Goal: Task Accomplishment & Management: Use online tool/utility

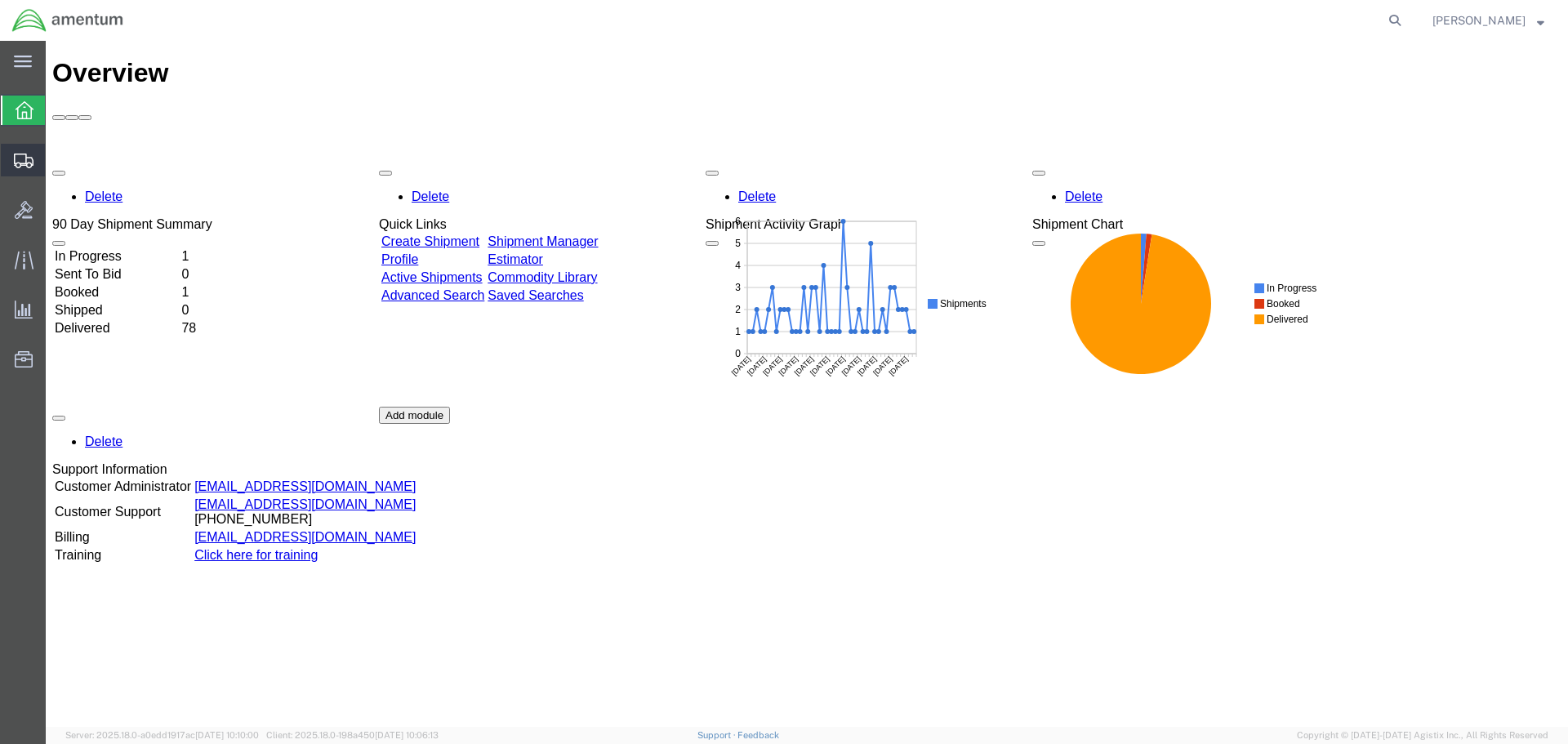
click at [21, 164] on icon at bounding box center [23, 161] width 19 height 15
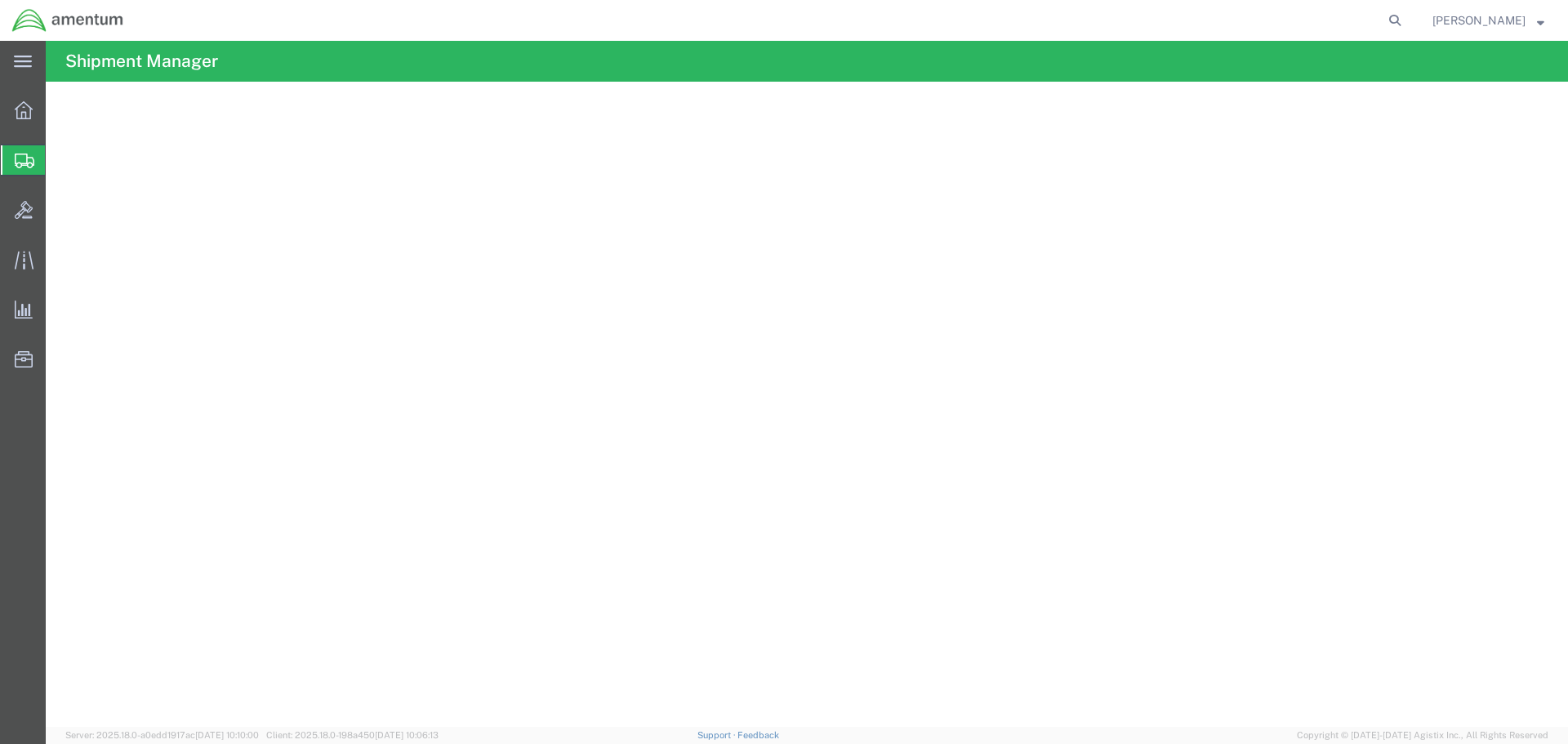
click at [0, 0] on span "Shipment Manager" at bounding box center [0, 0] width 0 height 0
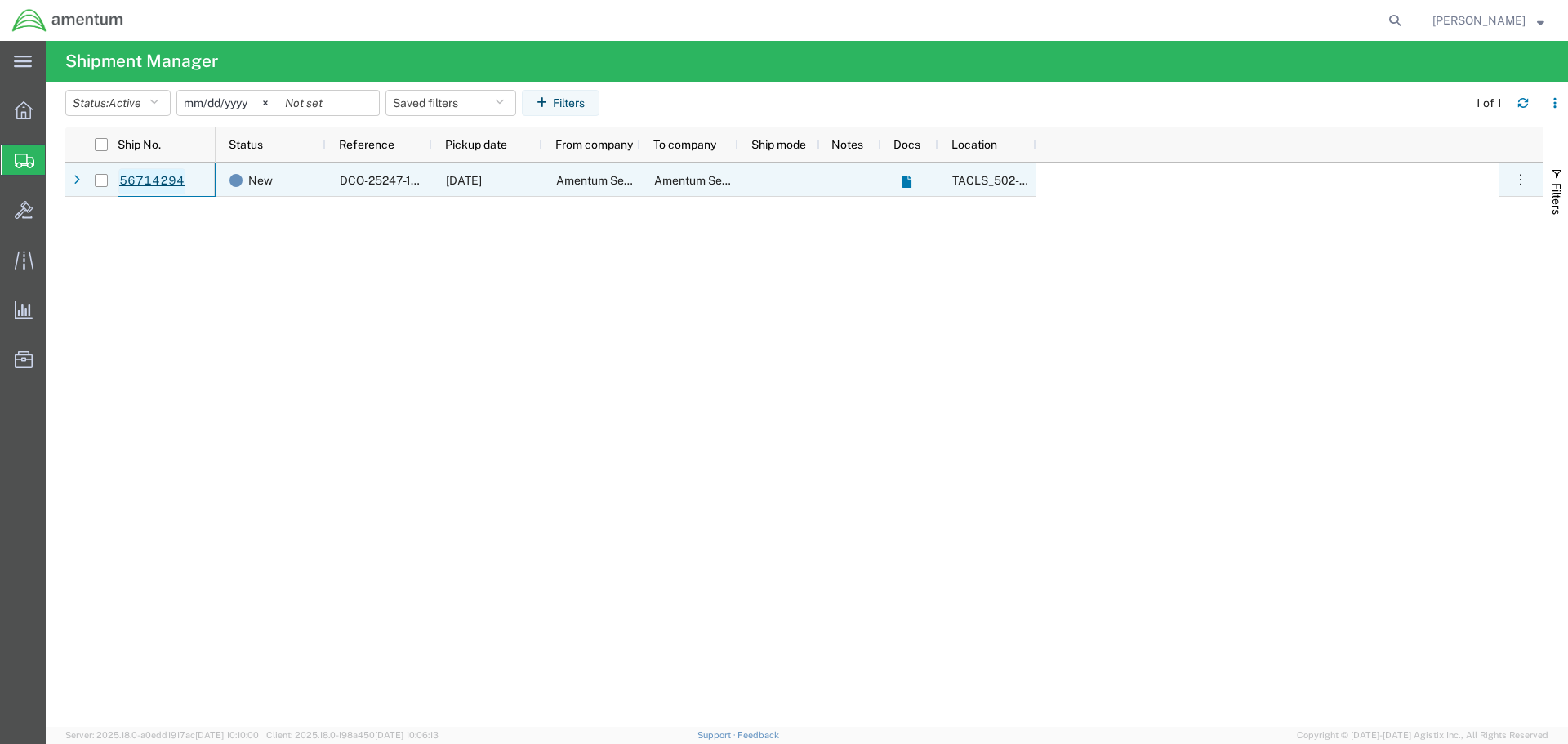
click at [163, 178] on link "56714294" at bounding box center [152, 181] width 67 height 26
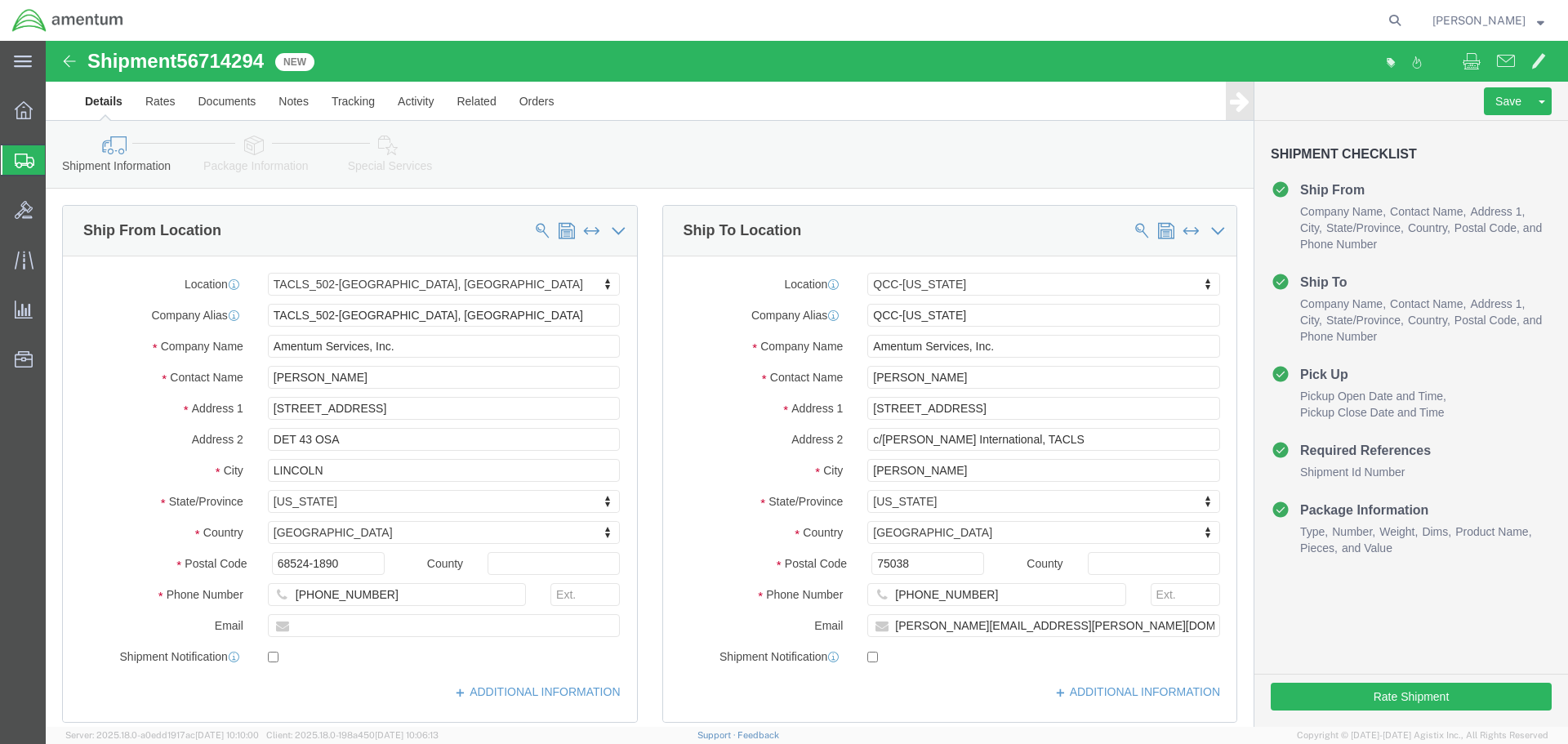
select select "42686"
select select "42668"
click button "Rate Shipment"
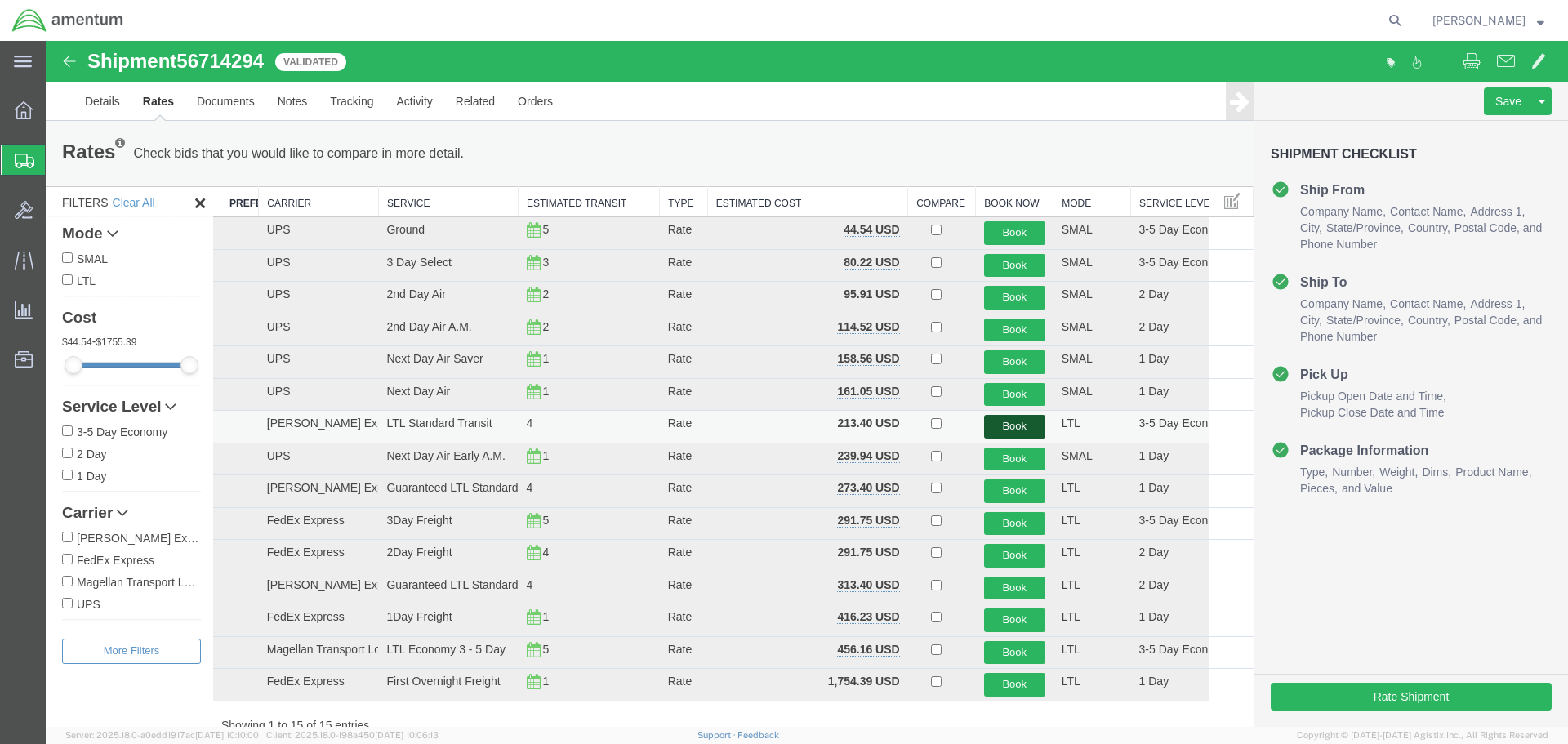
click at [1007, 426] on button "Book" at bounding box center [1014, 426] width 61 height 23
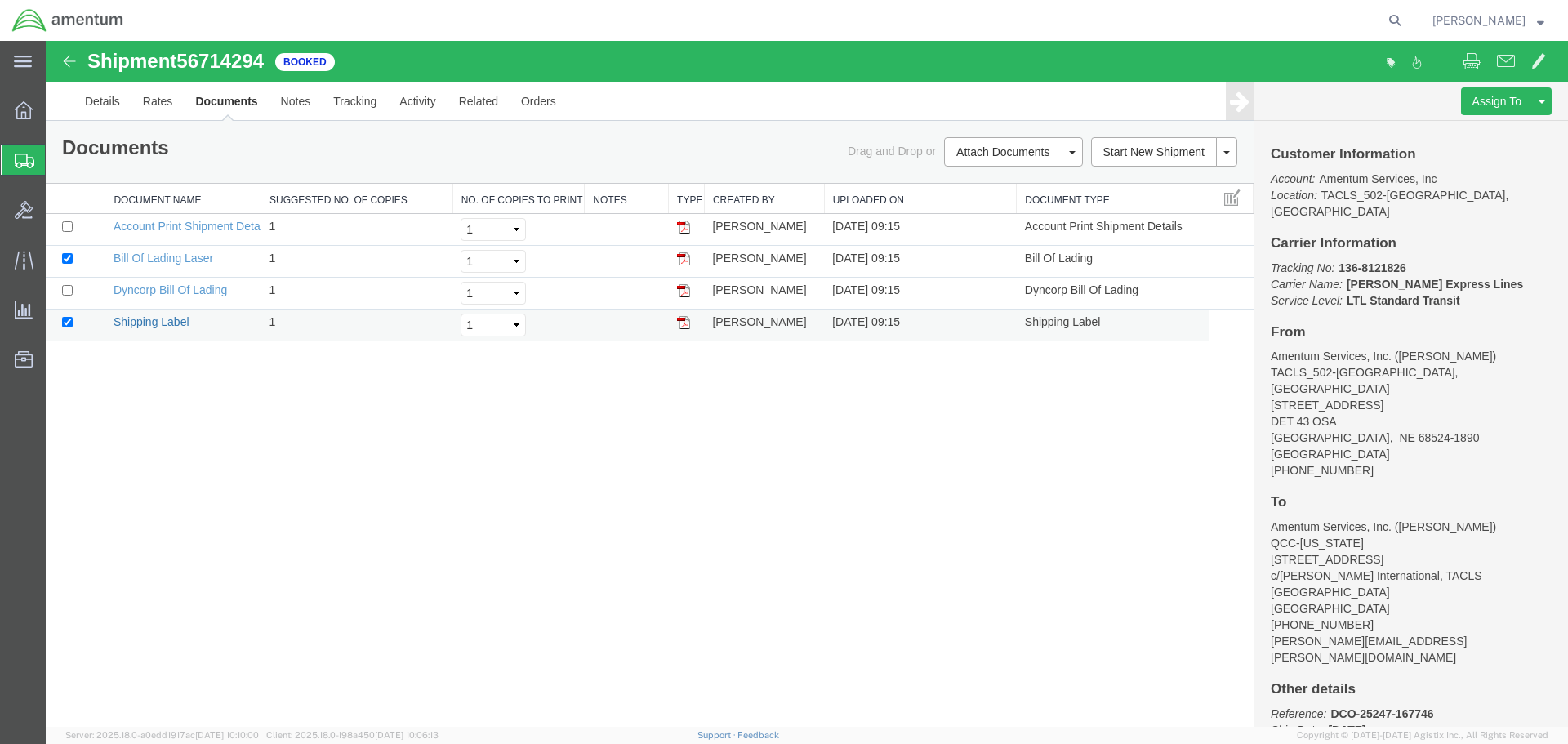
click at [152, 322] on link "Shipping Label" at bounding box center [151, 322] width 76 height 13
click at [162, 287] on link "Dyncorp Bill Of Lading" at bounding box center [169, 290] width 113 height 13
click at [171, 258] on link "Bill Of Lading Laser" at bounding box center [162, 258] width 100 height 13
drag, startPoint x: 209, startPoint y: 228, endPoint x: 642, endPoint y: 513, distance: 518.4
click at [209, 228] on link "Account Print Shipment Details" at bounding box center [192, 226] width 157 height 13
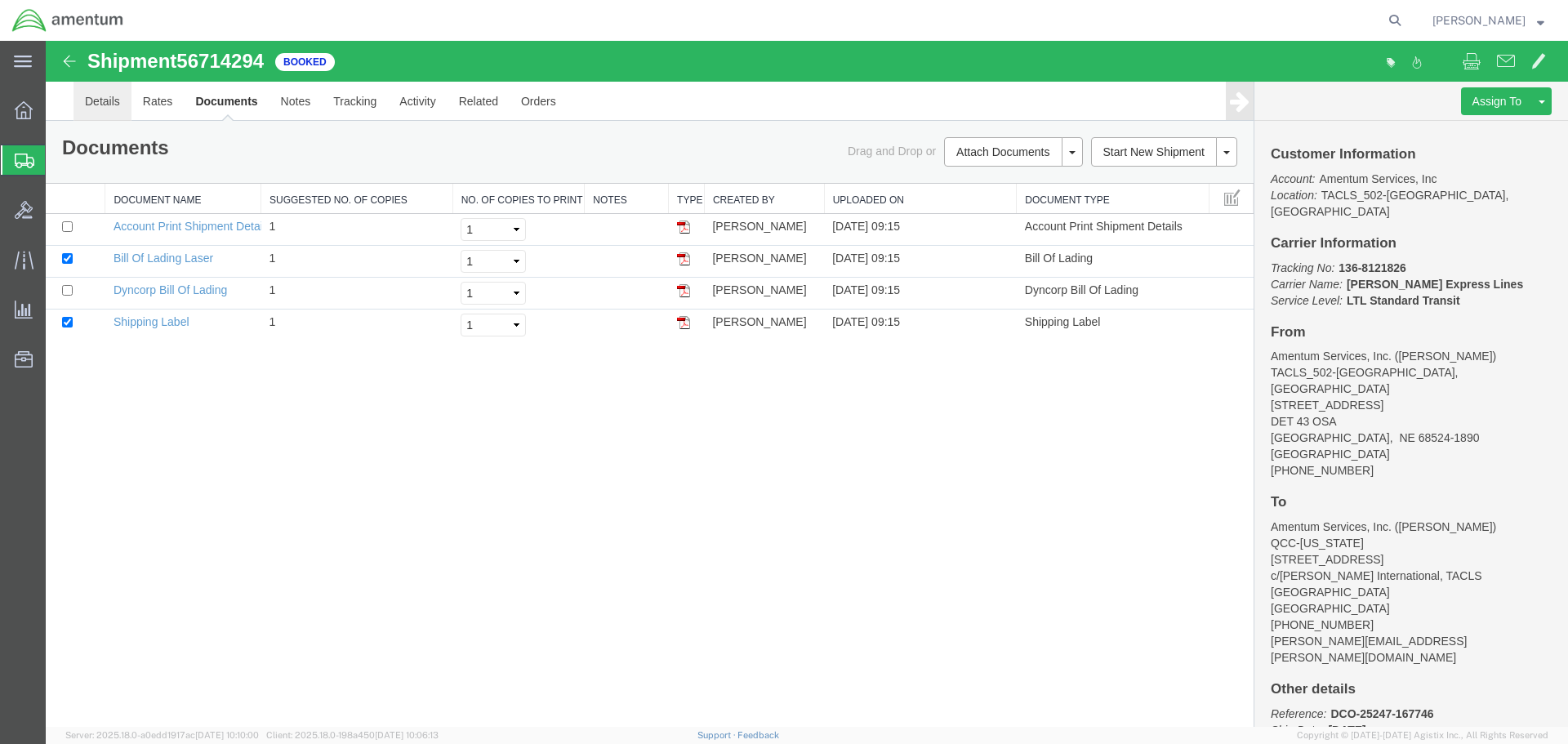
click at [106, 96] on link "Details" at bounding box center [102, 101] width 58 height 39
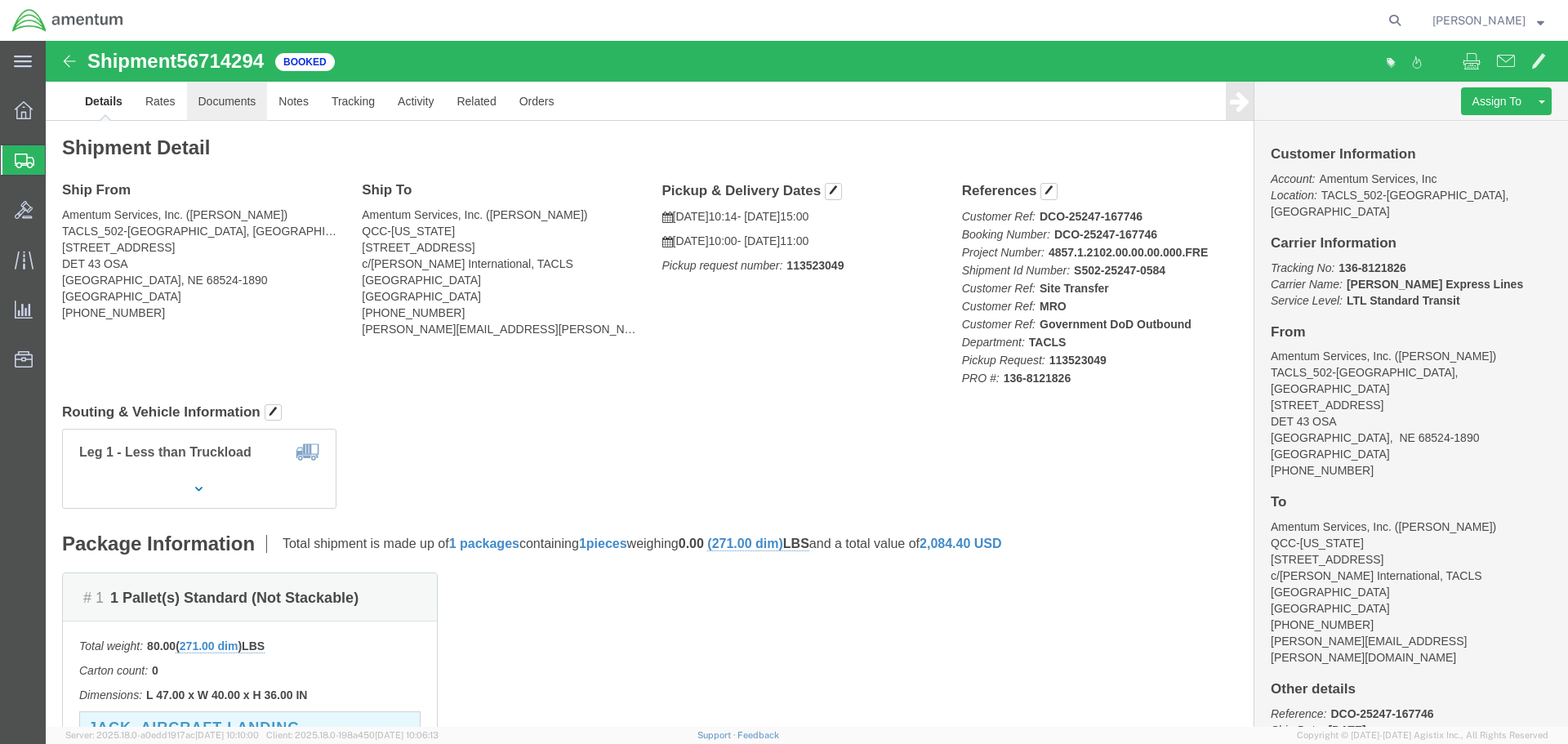
click link "Documents"
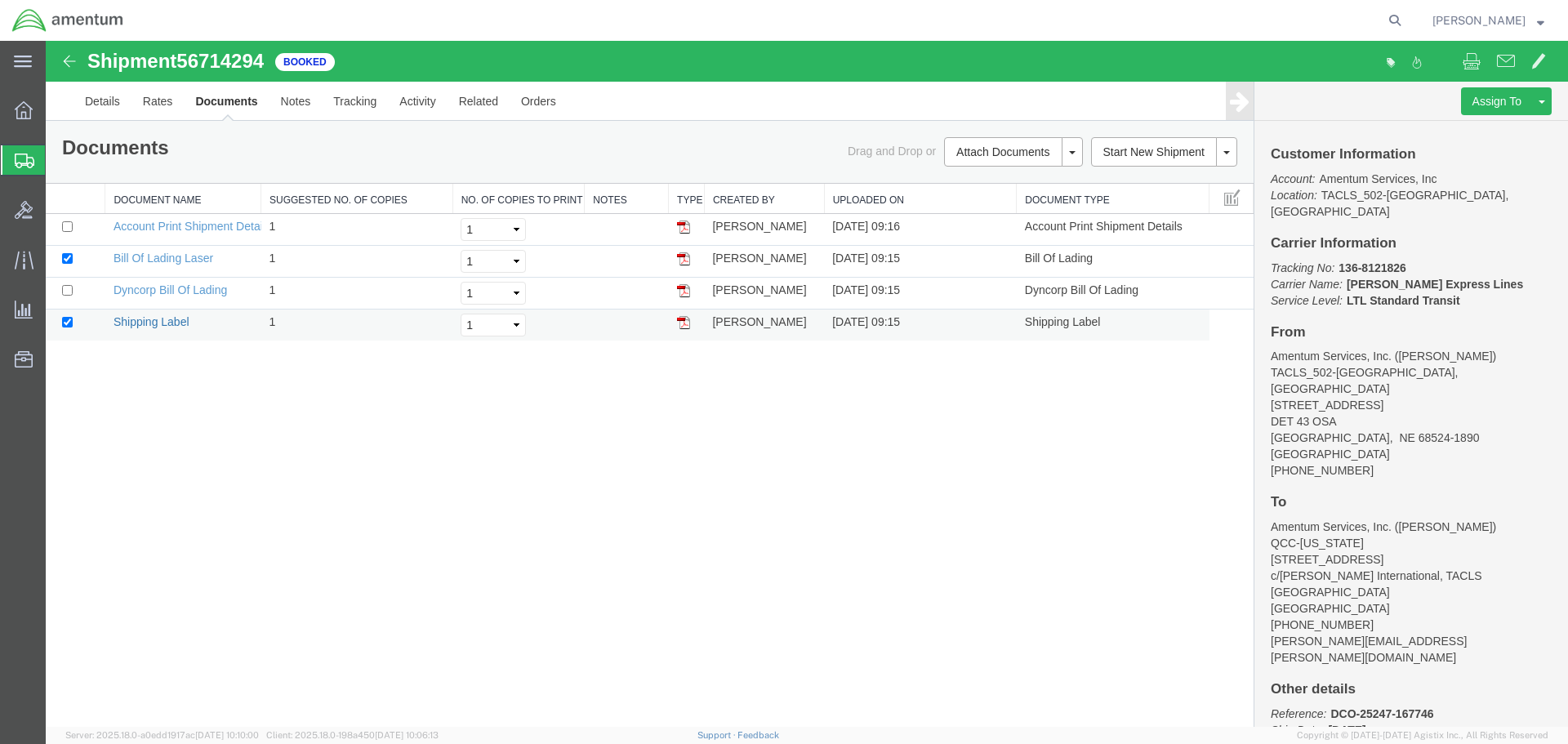
click at [154, 322] on link "Shipping Label" at bounding box center [151, 322] width 76 height 13
click at [109, 101] on link "Details" at bounding box center [102, 101] width 58 height 39
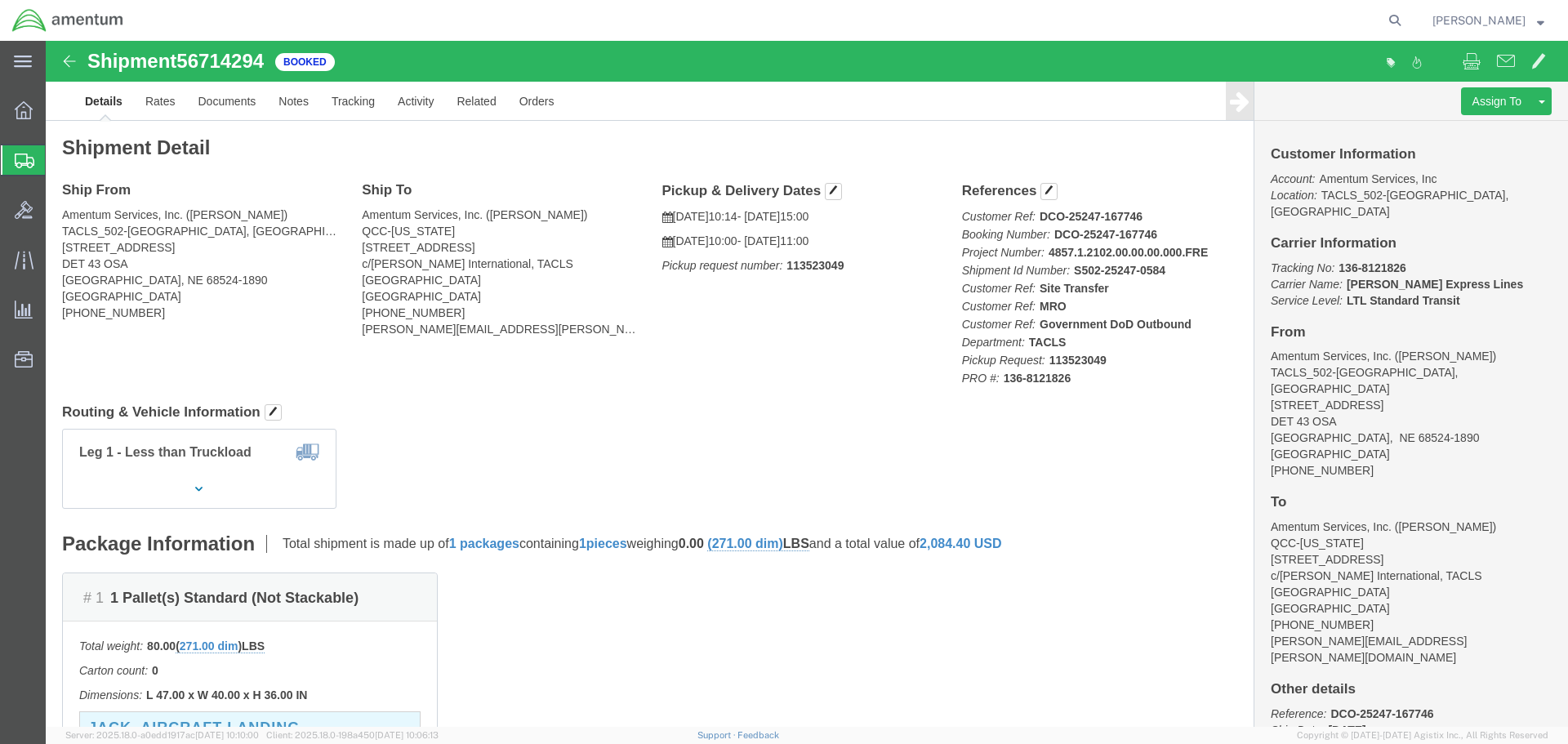
click at [1534, 20] on span "[PERSON_NAME]" at bounding box center [1488, 20] width 112 height 18
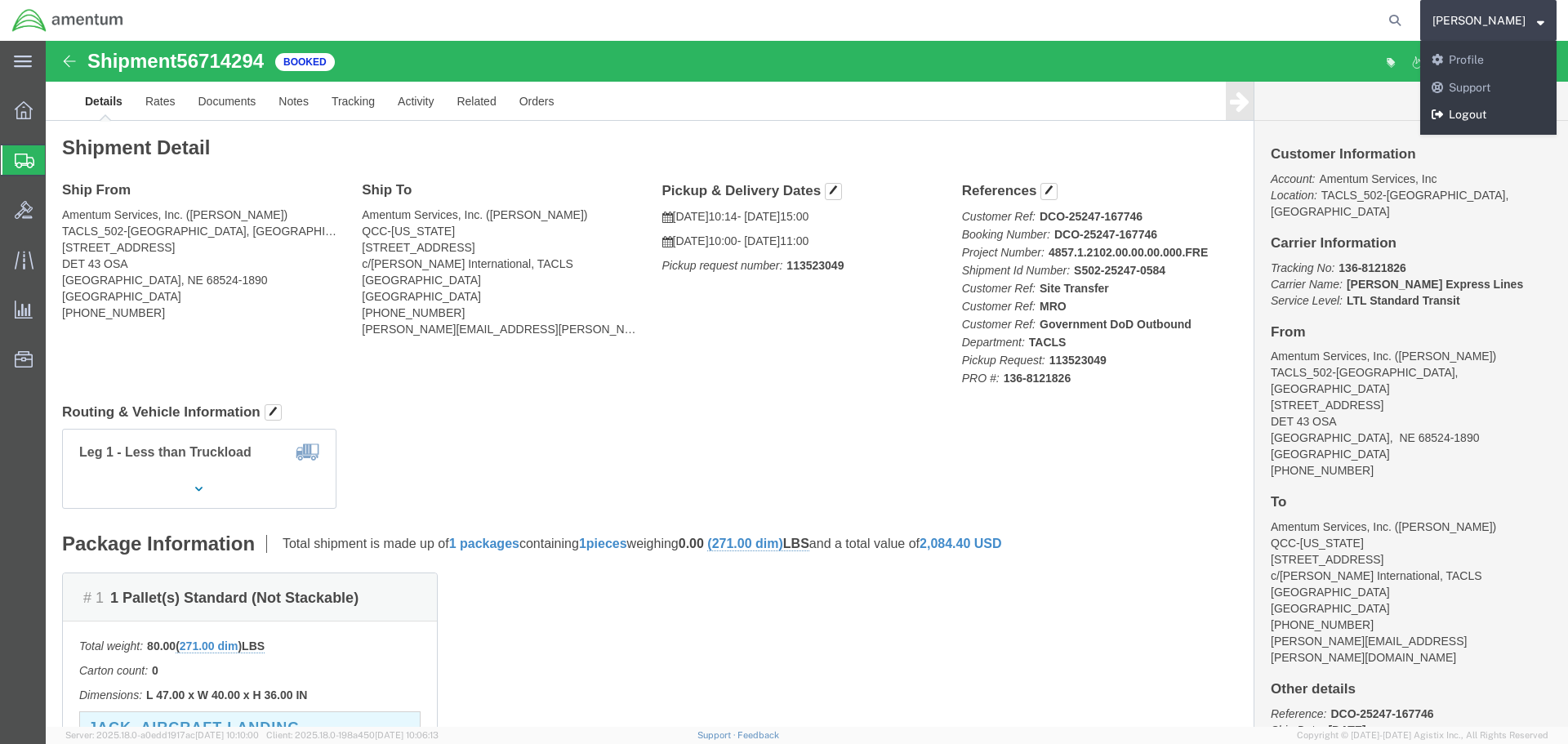
click at [1487, 109] on link "Logout" at bounding box center [1488, 115] width 137 height 28
